Goal: Information Seeking & Learning: Learn about a topic

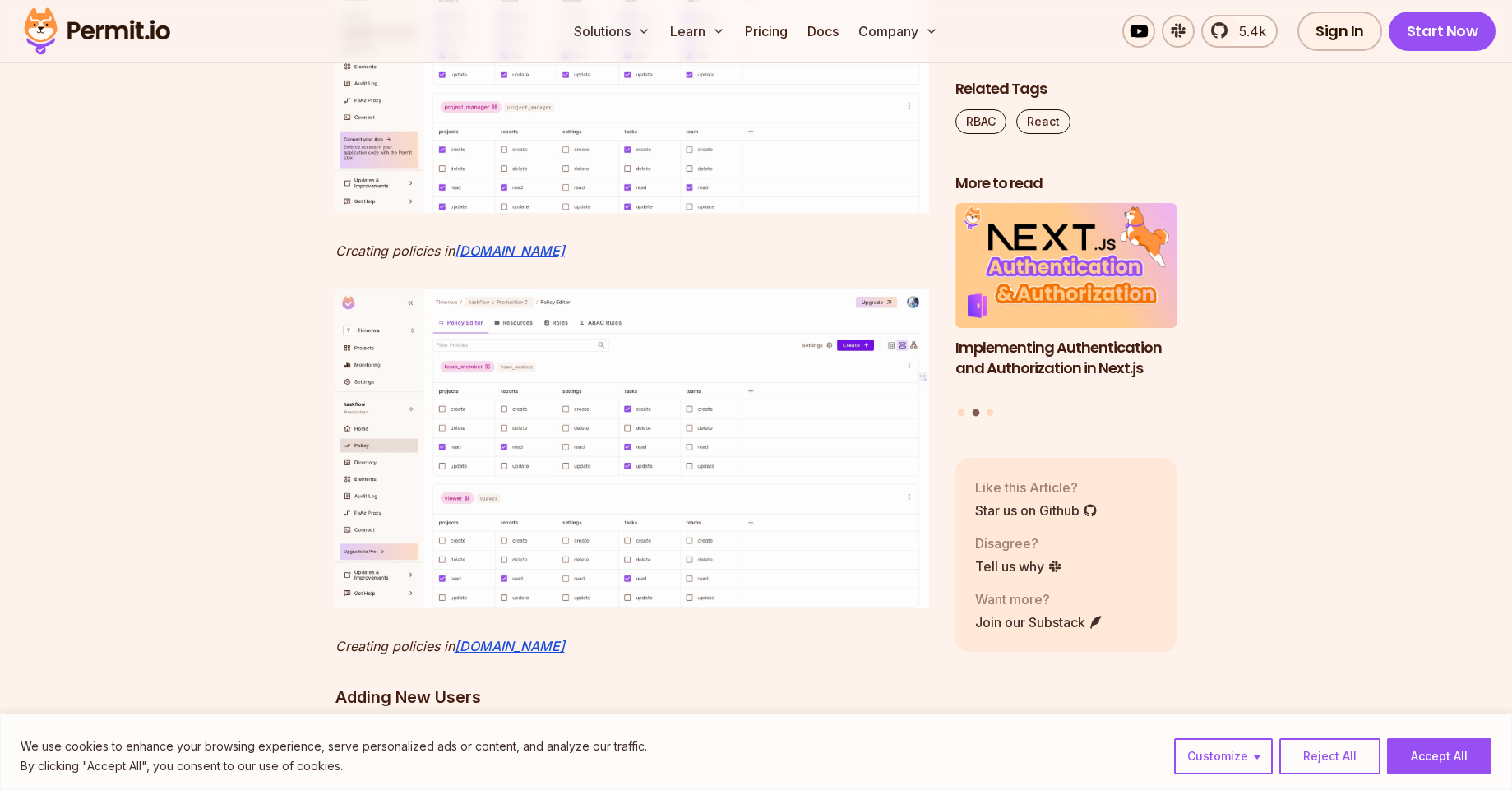
scroll to position [7692, 0]
click at [669, 211] on img at bounding box center [632, 51] width 594 height 320
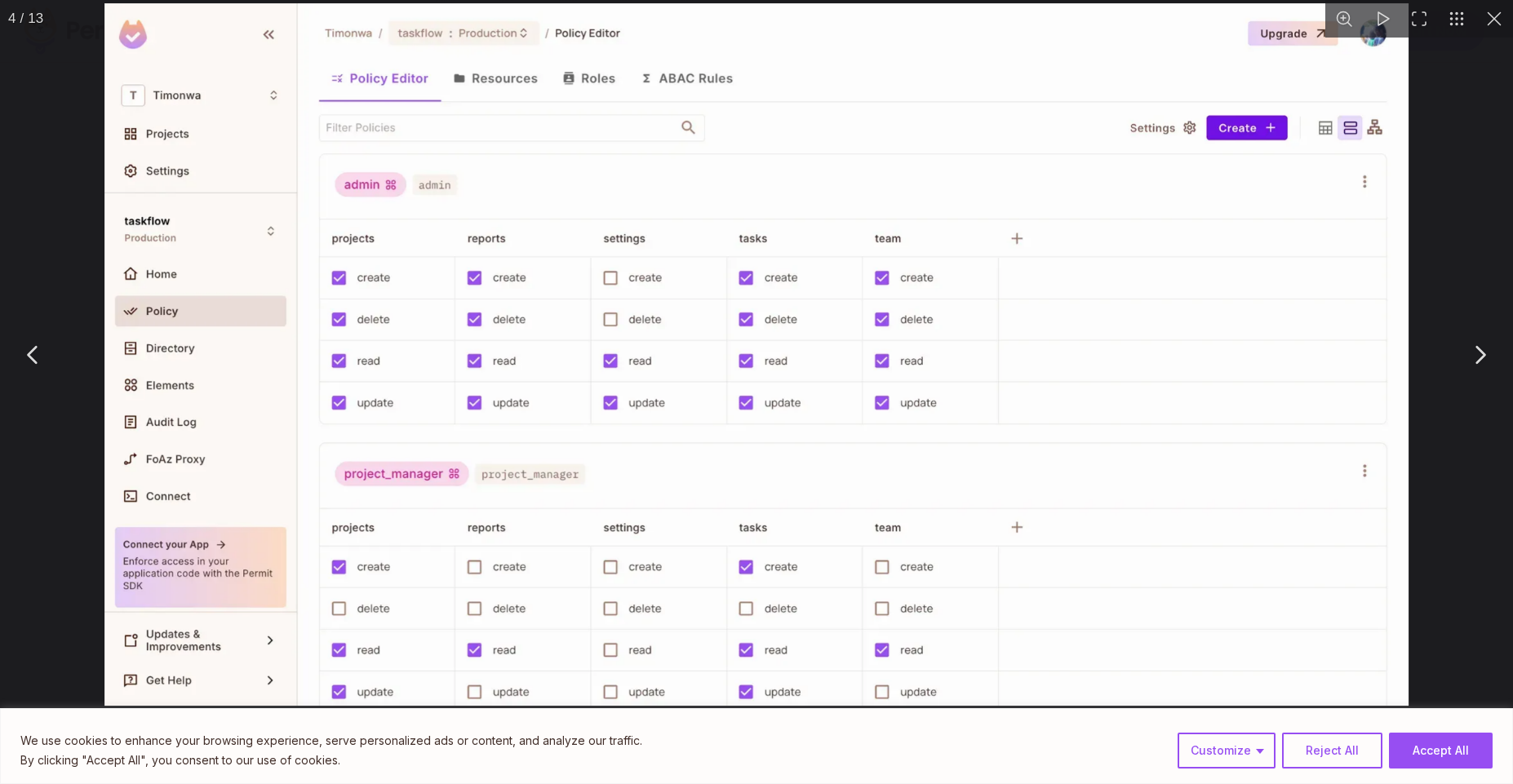
click at [71, 409] on div "You can close this modal content with the ESC key" at bounding box center [756, 355] width 1513 height 709
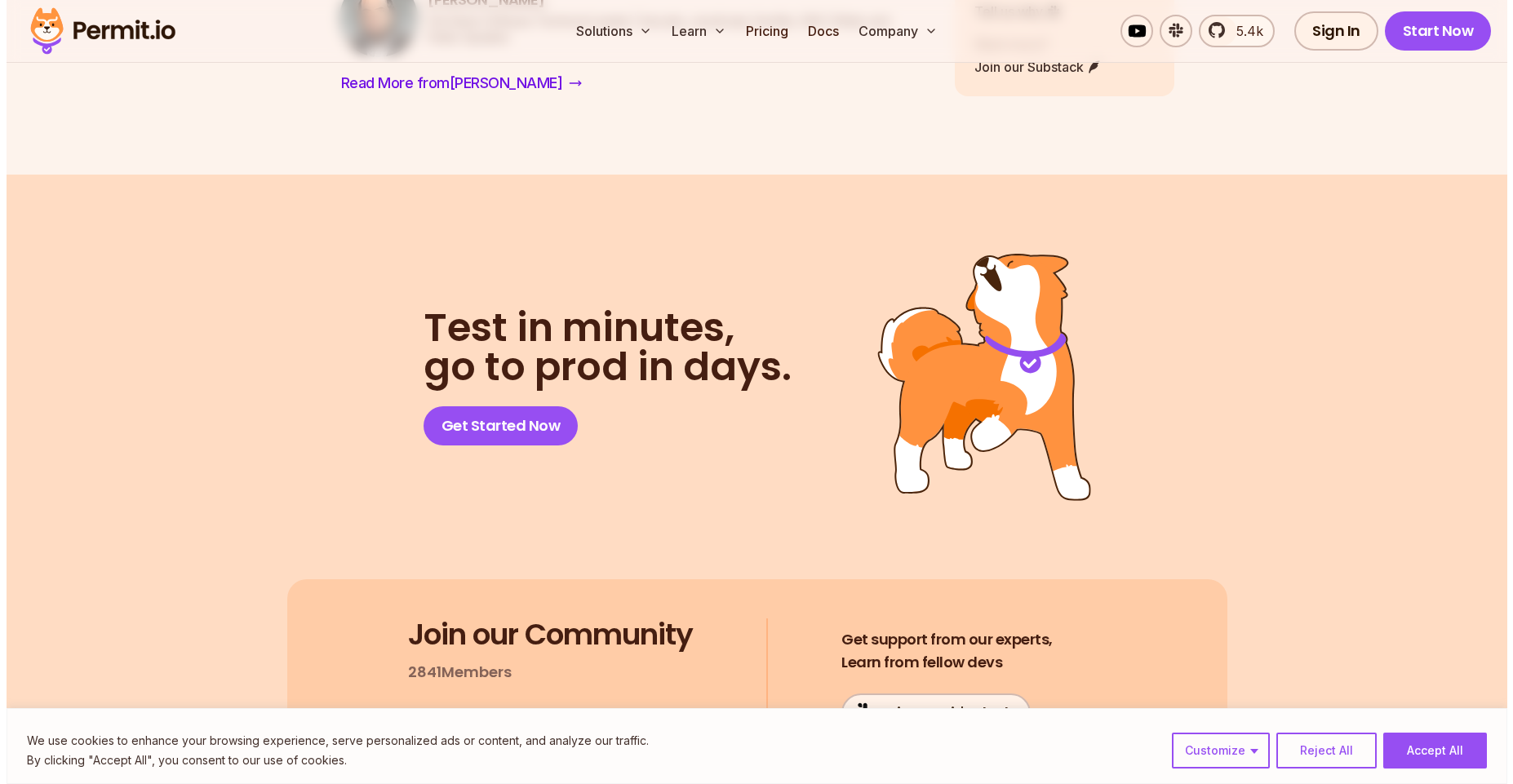
scroll to position [18009, 0]
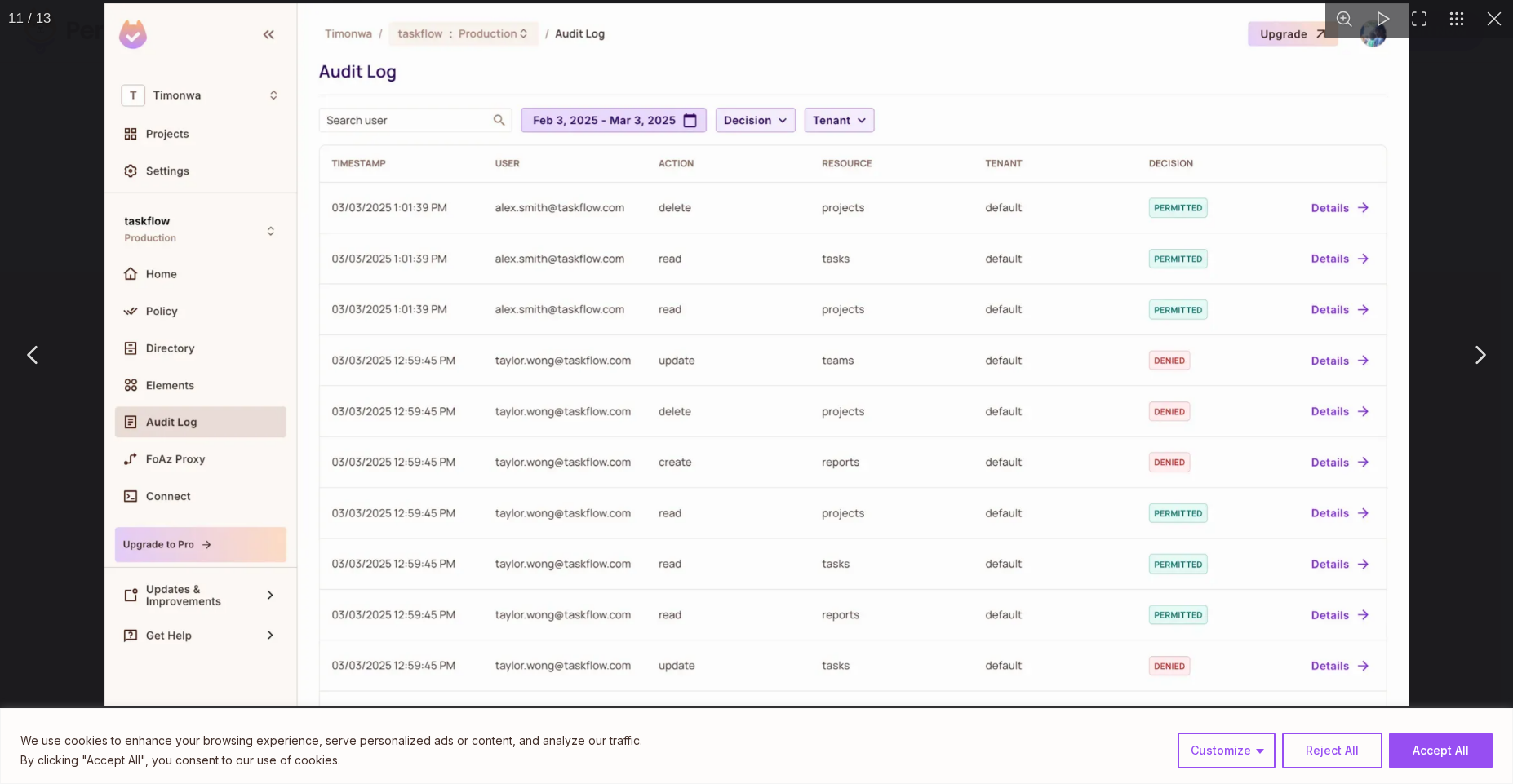
click at [80, 255] on div "You can close this modal content with the ESC key" at bounding box center [756, 355] width 1513 height 709
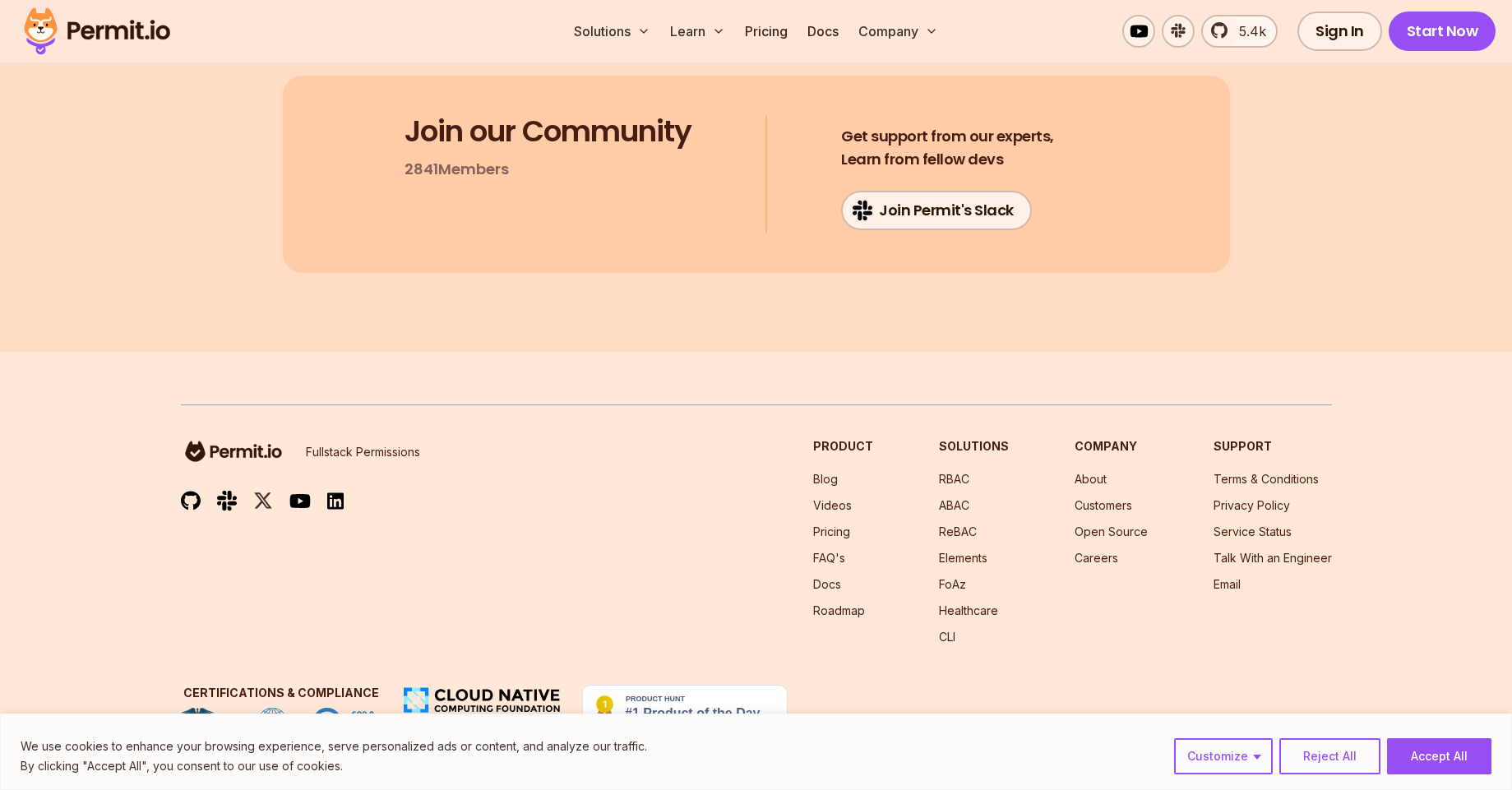
scroll to position [18837, 0]
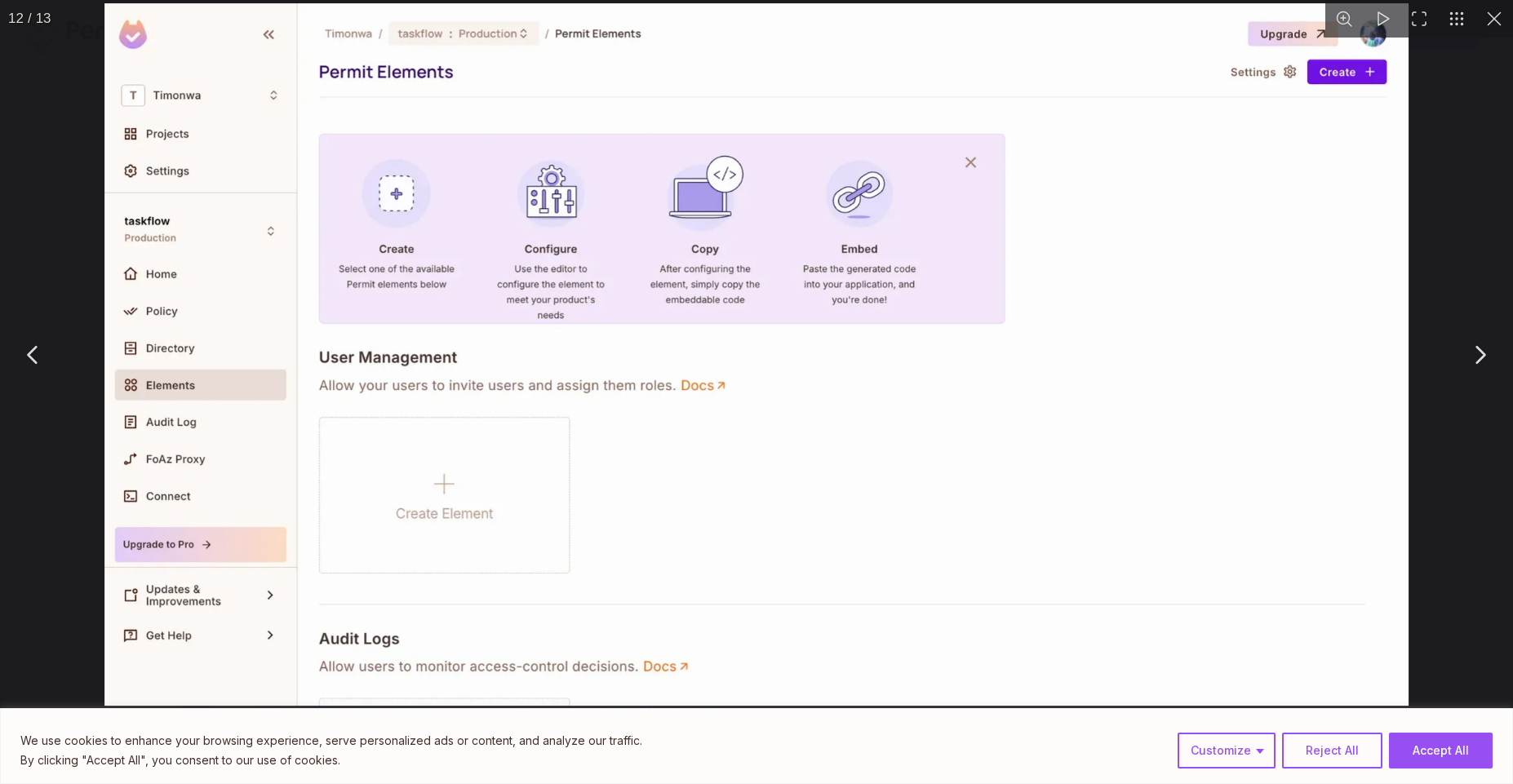
click at [75, 235] on div "You can close this modal content with the ESC key" at bounding box center [756, 355] width 1513 height 709
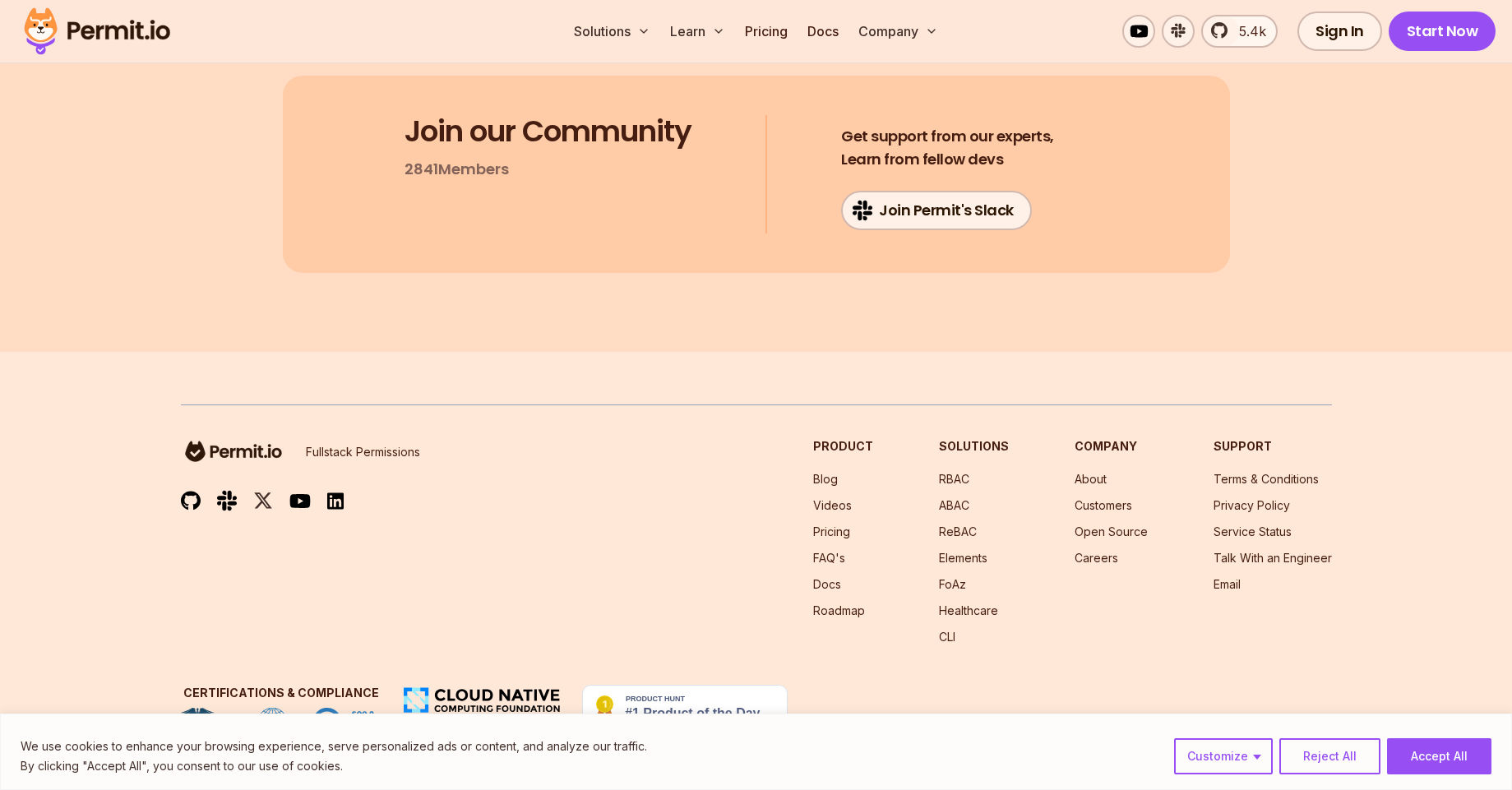
scroll to position [19429, 0]
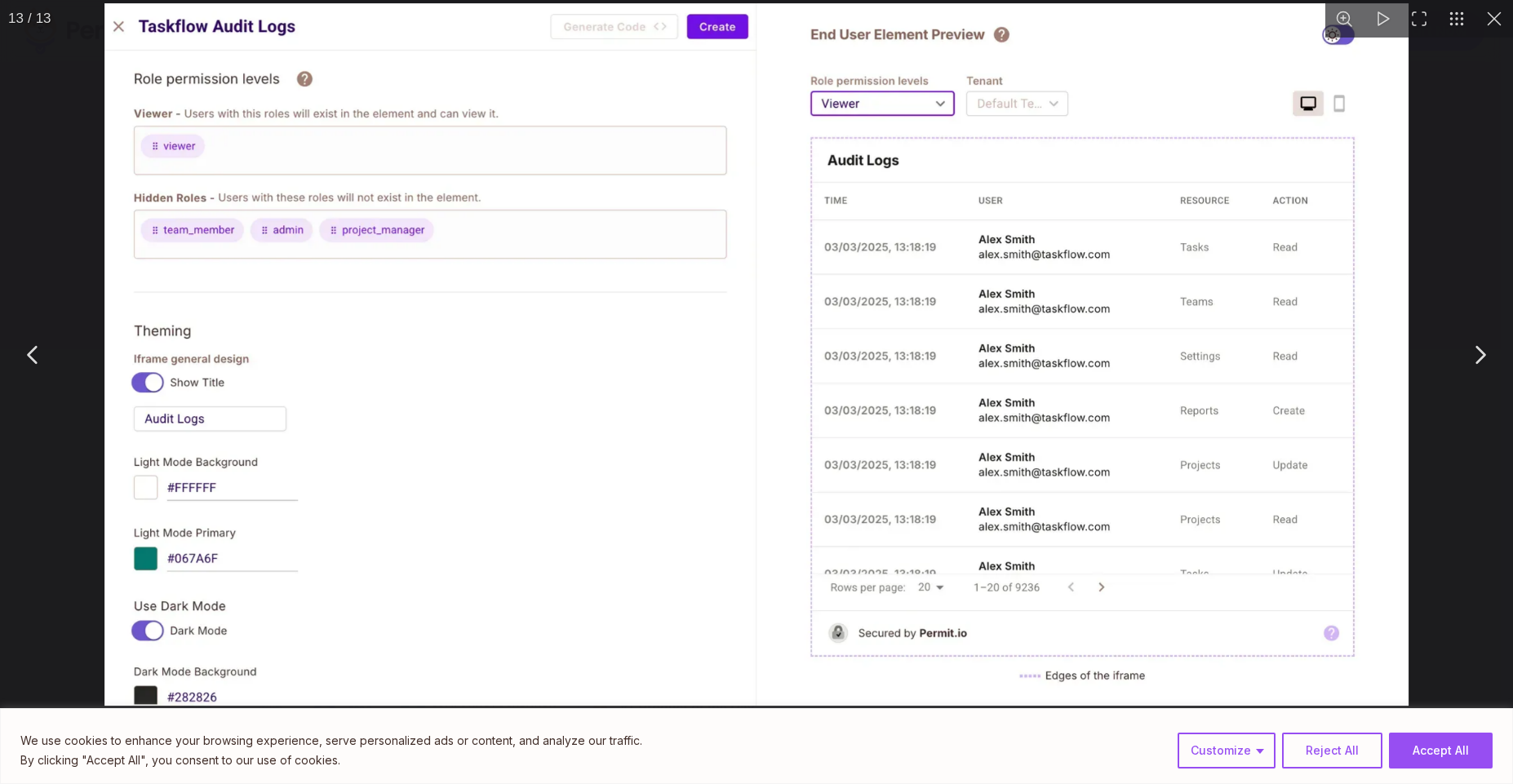
click at [82, 203] on div "You can close this modal content with the ESC key" at bounding box center [756, 355] width 1513 height 709
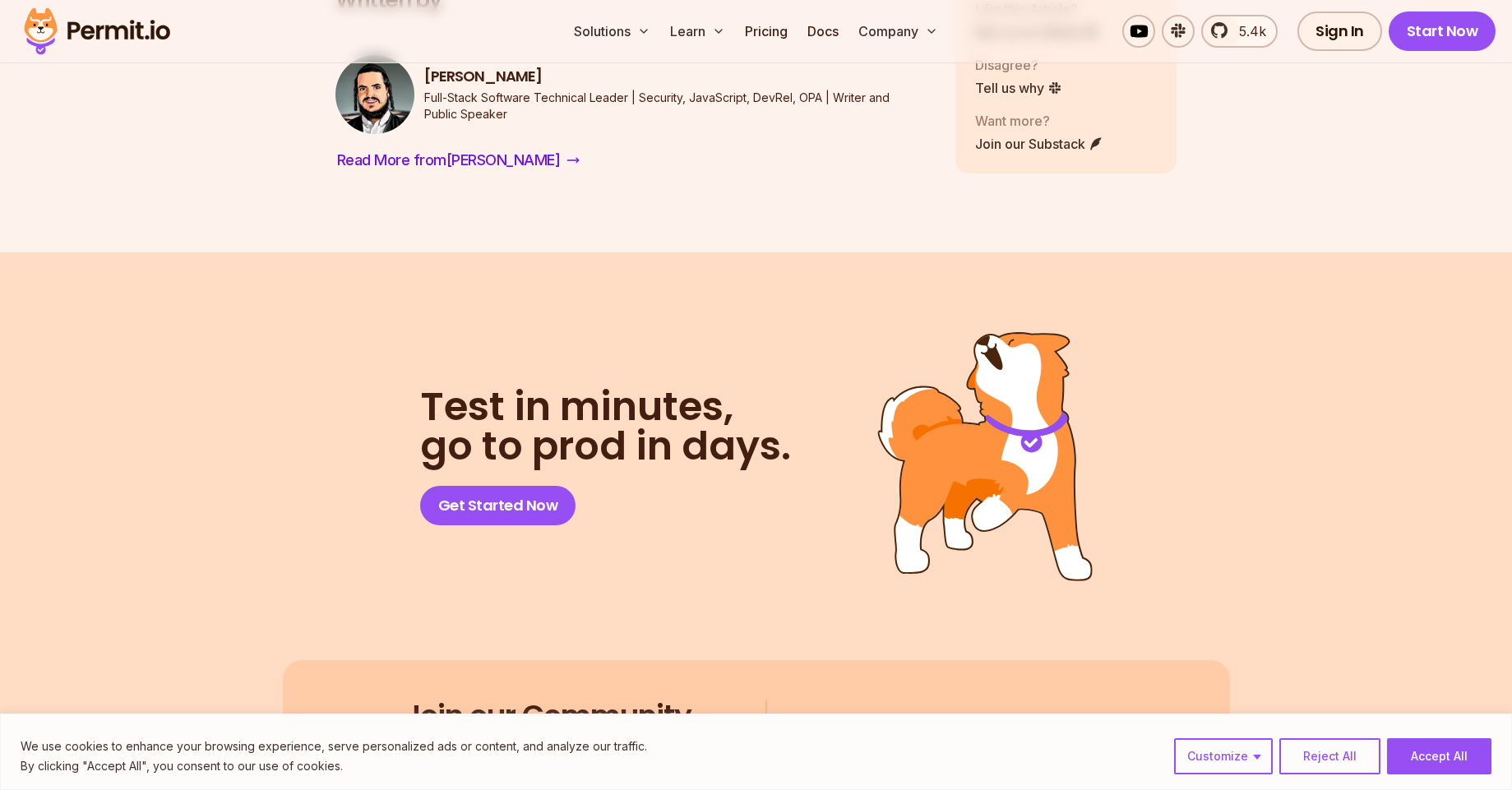
scroll to position [18147, 0]
